Goal: Task Accomplishment & Management: Use online tool/utility

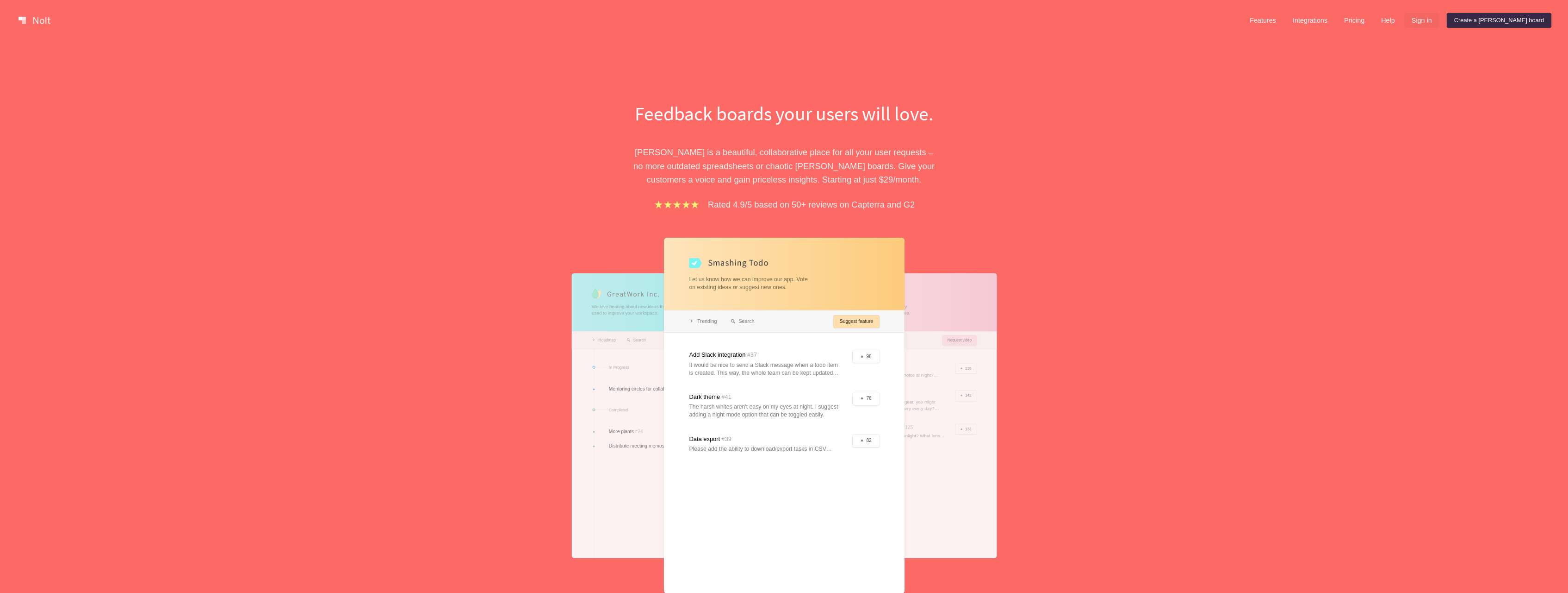
click at [1439, 21] on link "Sign in" at bounding box center [1421, 20] width 35 height 14
click at [1519, 23] on link "Create a Nolt board" at bounding box center [1499, 20] width 105 height 14
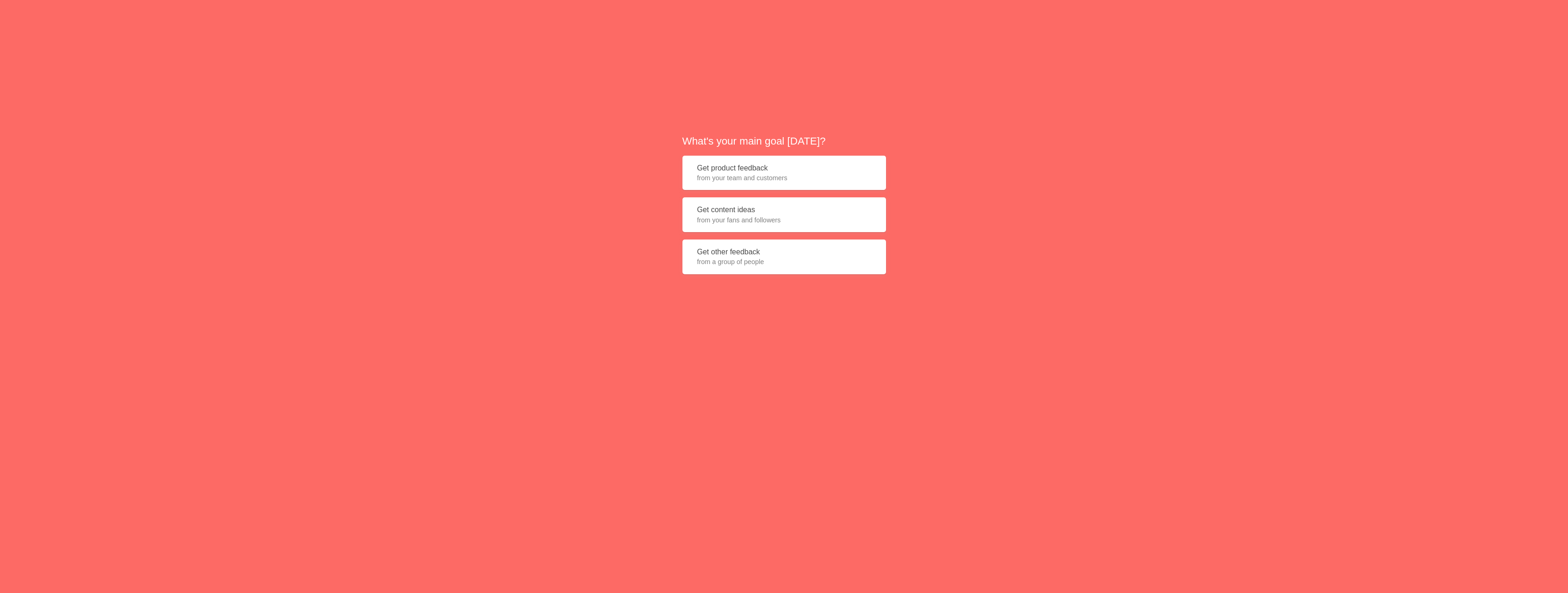
click at [741, 214] on button "Get content ideas from your fans and followers" at bounding box center [784, 215] width 203 height 35
